Goal: Find specific page/section: Find specific page/section

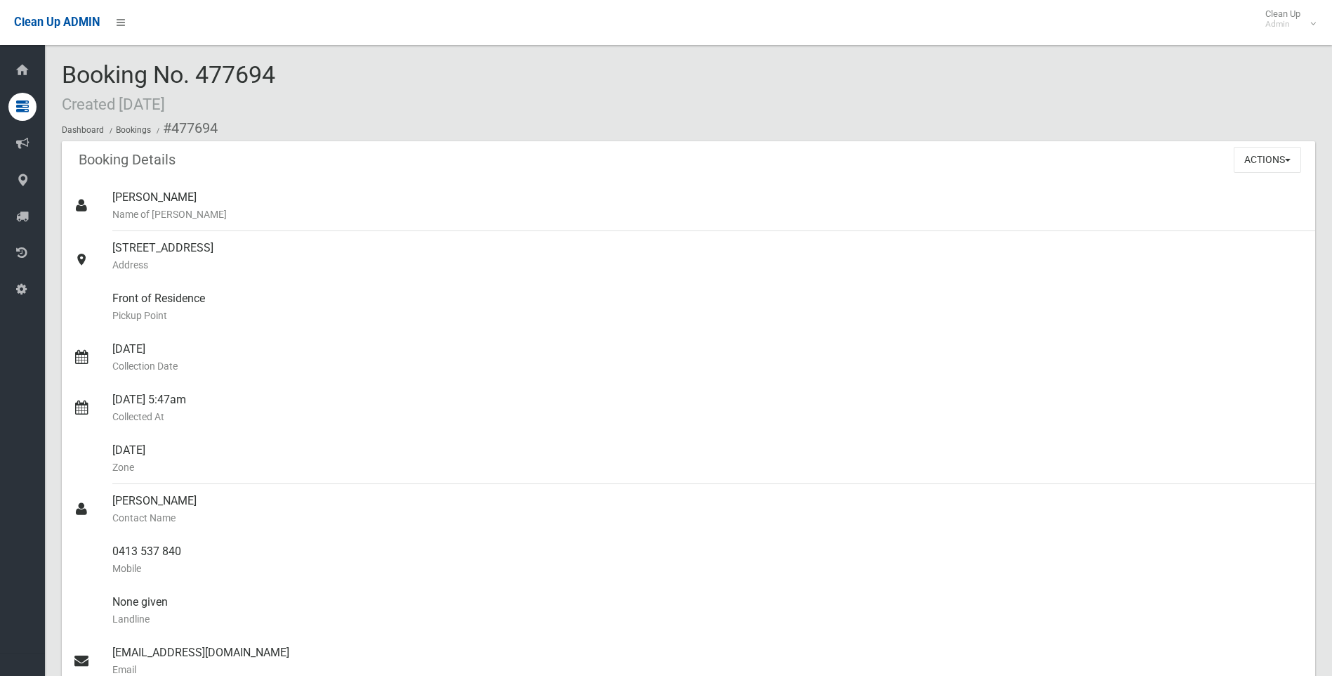
scroll to position [281, 0]
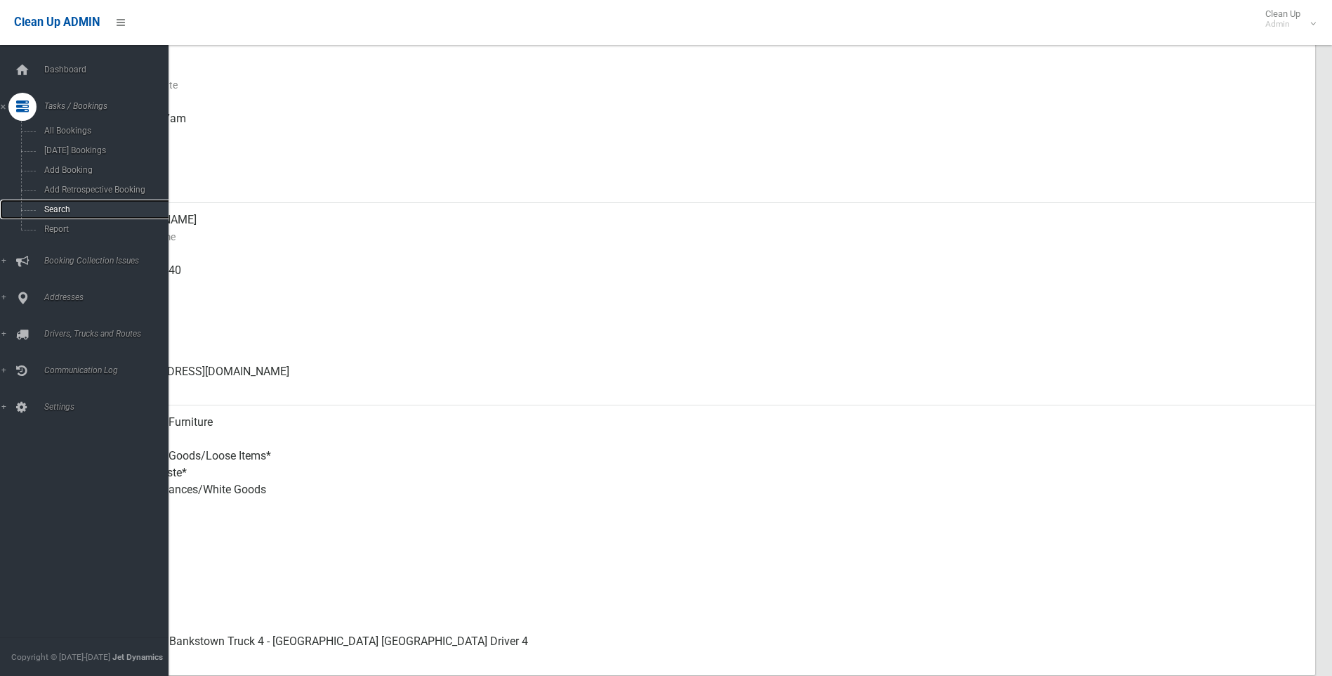
click at [67, 209] on span "Search" at bounding box center [103, 209] width 127 height 10
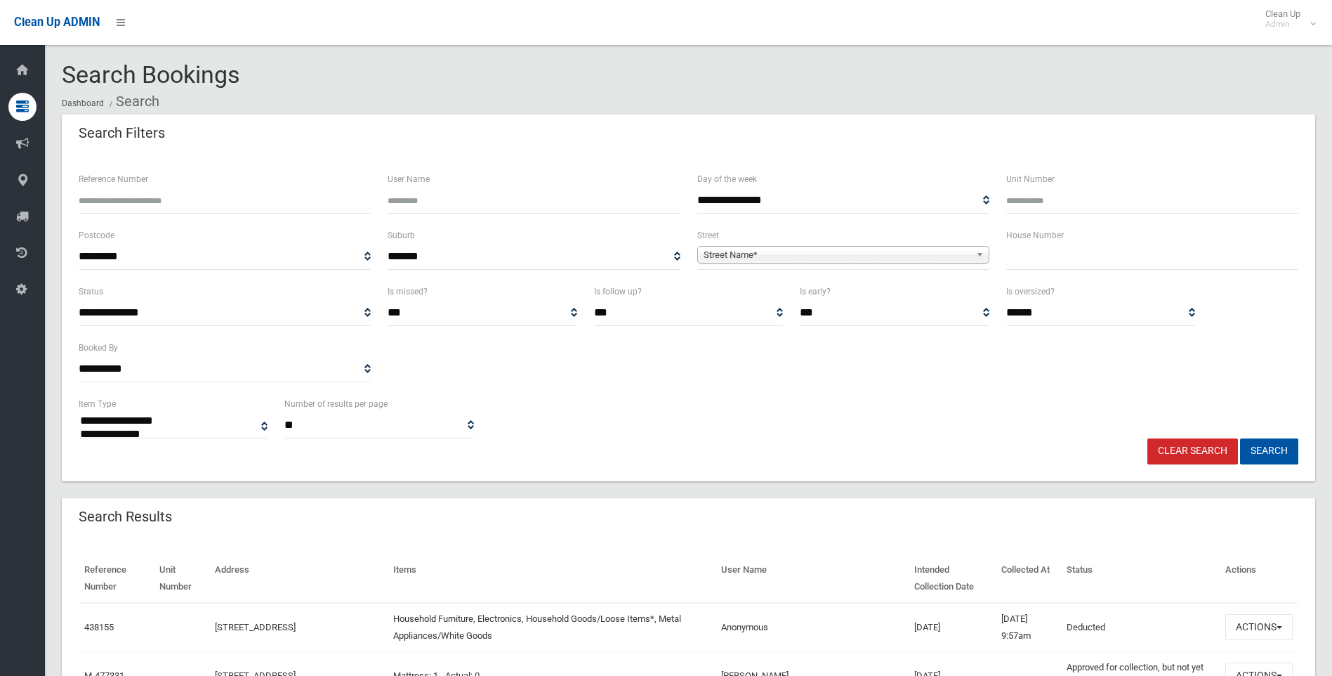
select select
